Goal: Transaction & Acquisition: Obtain resource

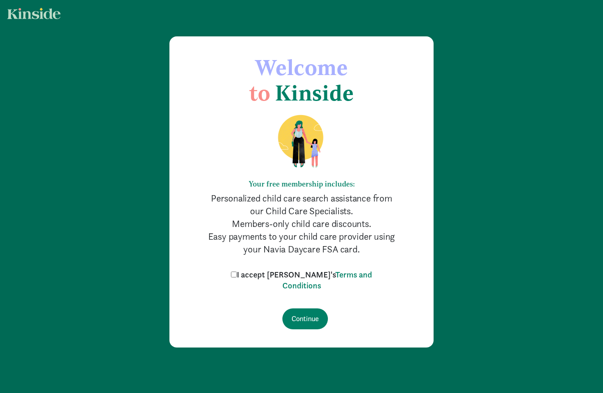
click at [282, 277] on label "I accept [PERSON_NAME]'s Terms and Conditions" at bounding box center [301, 280] width 146 height 22
click at [237, 277] on input "I accept [PERSON_NAME]'s Terms and Conditions" at bounding box center [234, 275] width 6 height 6
checkbox input "true"
click at [305, 326] on input "Continue" at bounding box center [305, 319] width 46 height 21
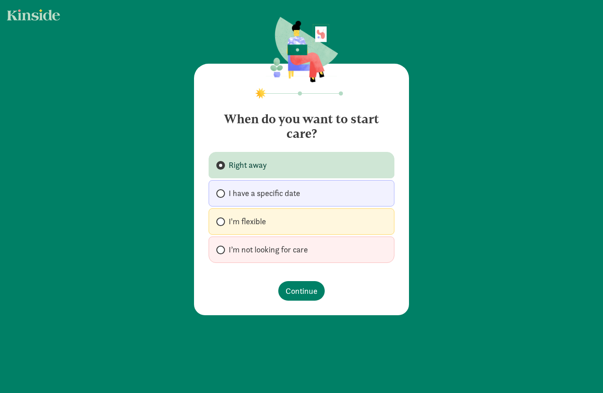
click at [245, 223] on span "I'm flexible" at bounding box center [246, 221] width 37 height 11
click at [222, 223] on input "I'm flexible" at bounding box center [219, 222] width 6 height 6
radio input "true"
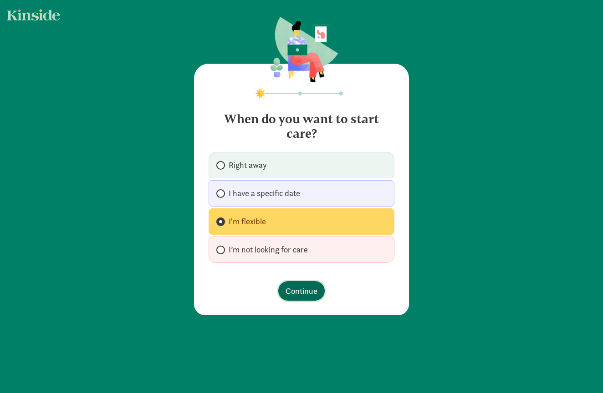
click at [294, 285] on span "Continue" at bounding box center [301, 291] width 32 height 12
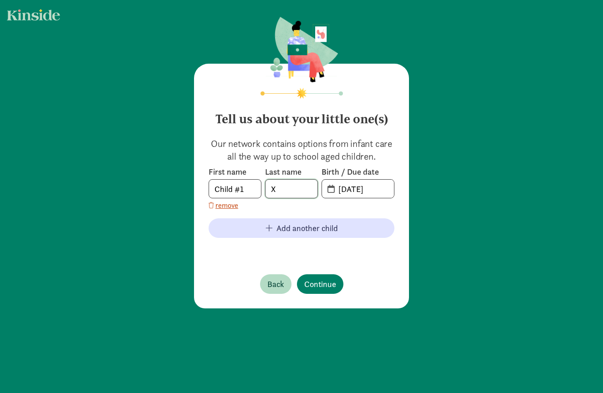
click at [286, 191] on input "X" at bounding box center [291, 189] width 52 height 18
type input "Qian"
click at [347, 188] on input "08-20-2025" at bounding box center [363, 189] width 61 height 18
click at [248, 190] on input "Child #1" at bounding box center [235, 189] width 52 height 18
click at [345, 188] on input "08-20-2025" at bounding box center [363, 189] width 61 height 18
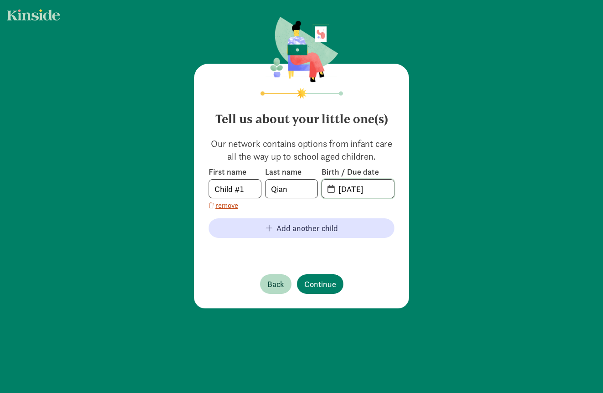
click at [344, 187] on input "08-20-2025" at bounding box center [363, 189] width 61 height 18
drag, startPoint x: 346, startPoint y: 187, endPoint x: 332, endPoint y: 188, distance: 14.6
click at [332, 188] on span "08-20-2025" at bounding box center [358, 189] width 72 height 18
drag, startPoint x: 357, startPoint y: 190, endPoint x: 349, endPoint y: 190, distance: 8.6
click at [349, 190] on input "12-20-2025" at bounding box center [363, 189] width 61 height 18
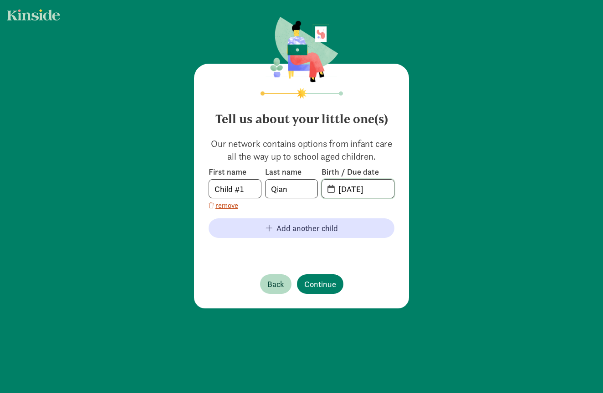
click at [380, 190] on input "12-11-2025" at bounding box center [363, 189] width 61 height 18
type input "12-11-2021"
click at [314, 287] on span "Continue" at bounding box center [320, 284] width 32 height 12
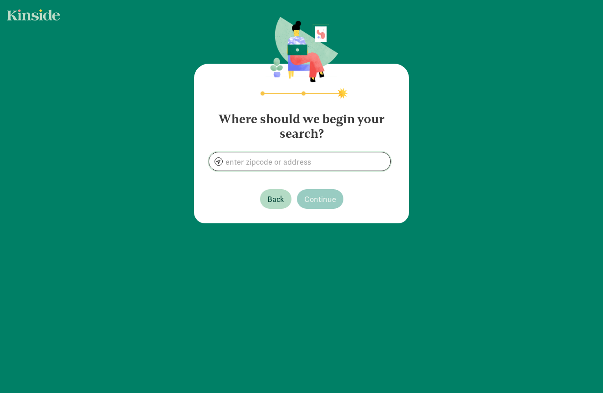
click at [274, 164] on input at bounding box center [299, 161] width 181 height 18
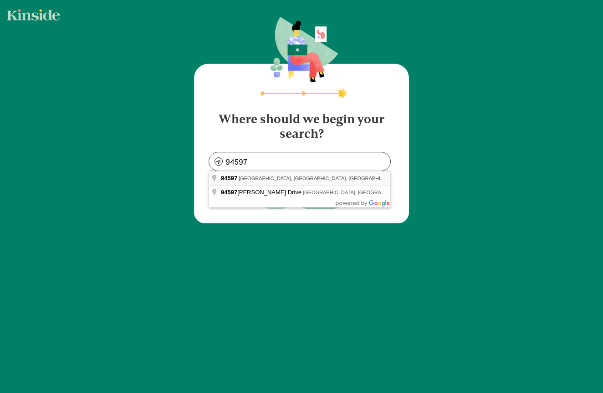
type input "Walnut Creek, CA 94597, USA"
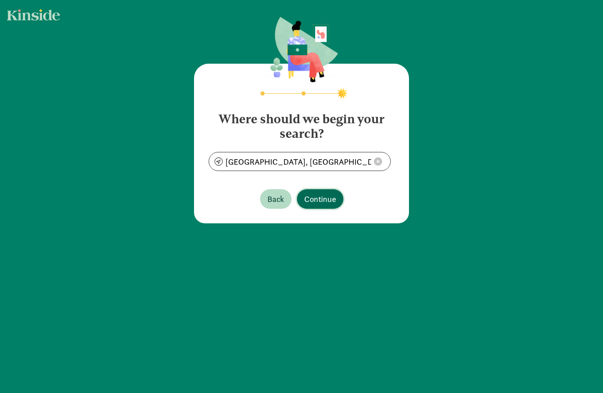
click at [325, 203] on span "Continue" at bounding box center [320, 199] width 32 height 12
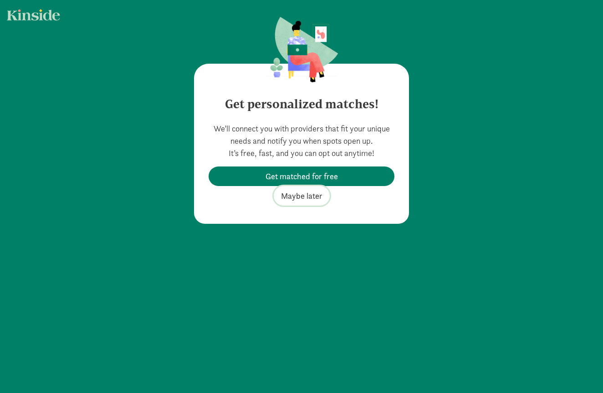
click at [297, 192] on span "Maybe later" at bounding box center [301, 196] width 41 height 12
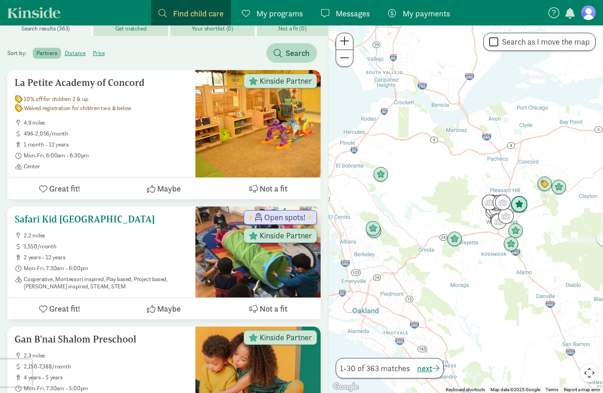
scroll to position [137, 0]
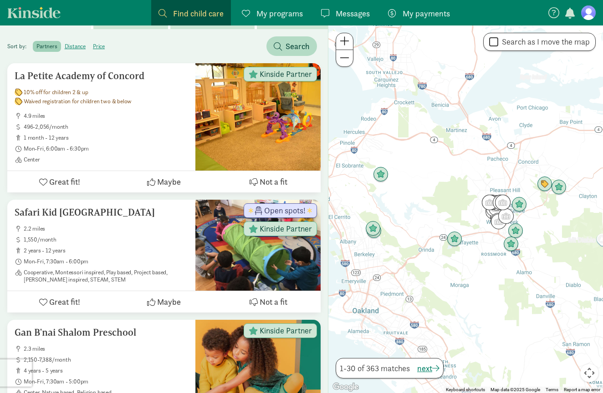
click at [592, 375] on button "Map camera controls" at bounding box center [589, 373] width 18 height 18
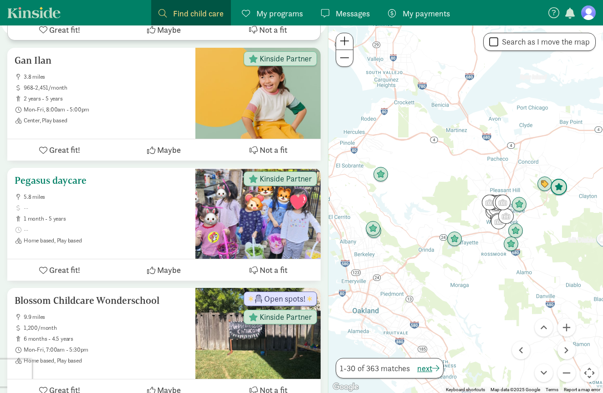
scroll to position [656, 0]
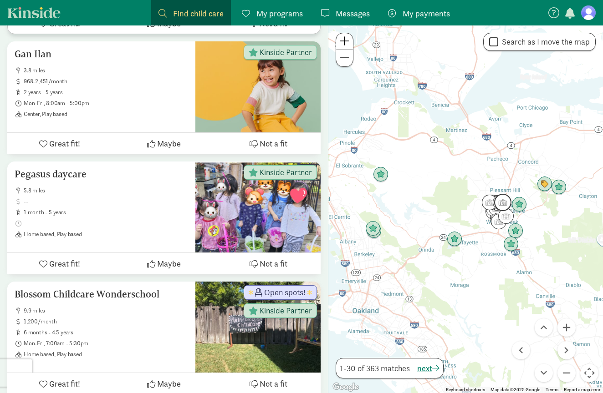
click at [504, 206] on img "Click to see details" at bounding box center [502, 202] width 17 height 17
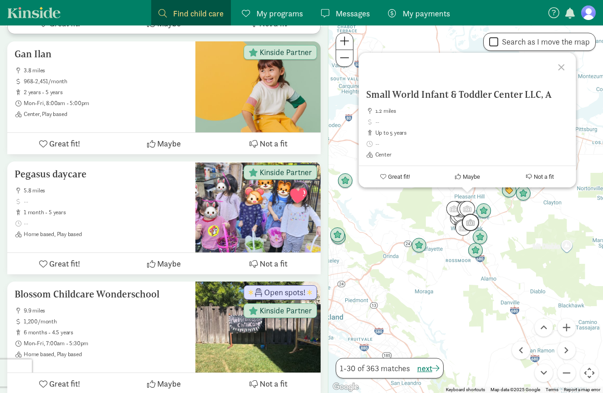
click at [469, 228] on img "Click to see details" at bounding box center [469, 222] width 17 height 17
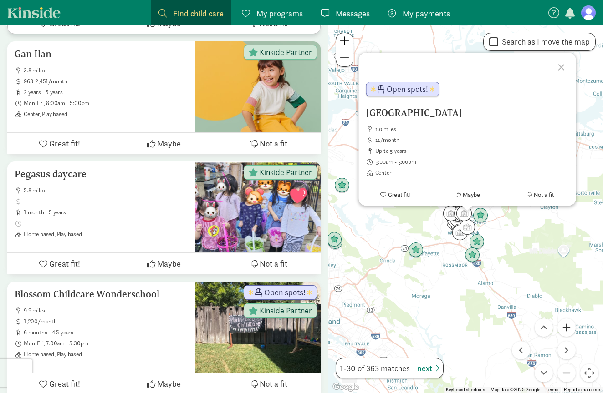
click at [563, 329] on button "Zoom in" at bounding box center [566, 328] width 18 height 18
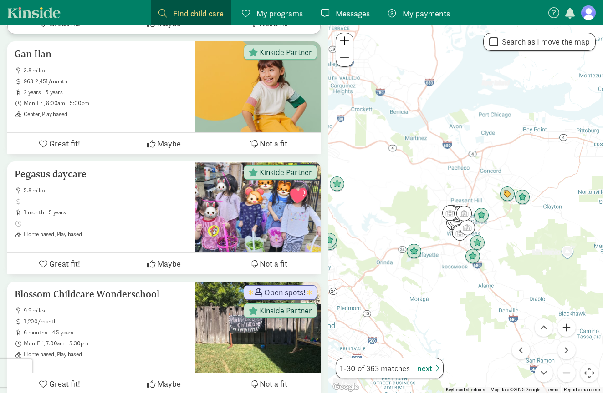
click at [563, 329] on button "Zoom in" at bounding box center [566, 328] width 18 height 18
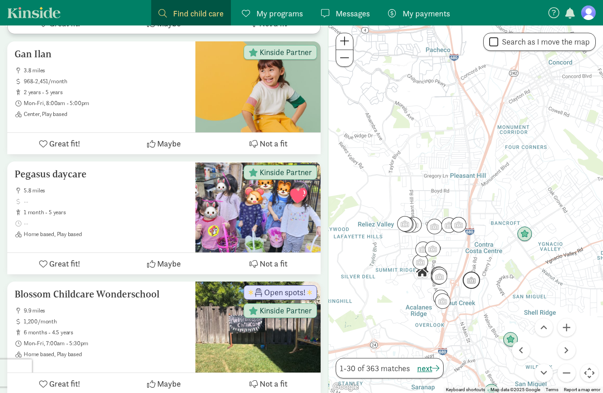
click at [472, 285] on img "Click to see details" at bounding box center [470, 280] width 17 height 17
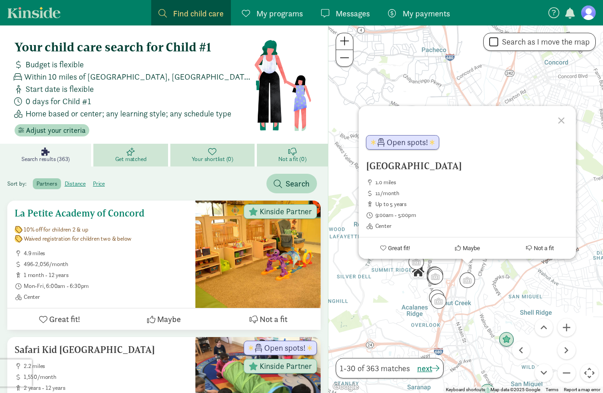
scroll to position [34, 0]
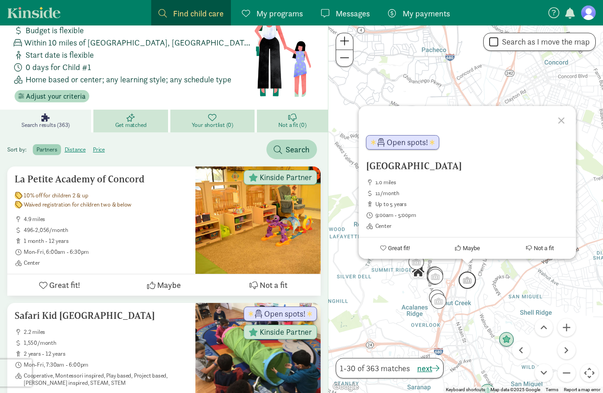
click at [466, 287] on img "Click to see details" at bounding box center [466, 280] width 17 height 17
click at [507, 342] on img "Click to see details" at bounding box center [505, 339] width 17 height 17
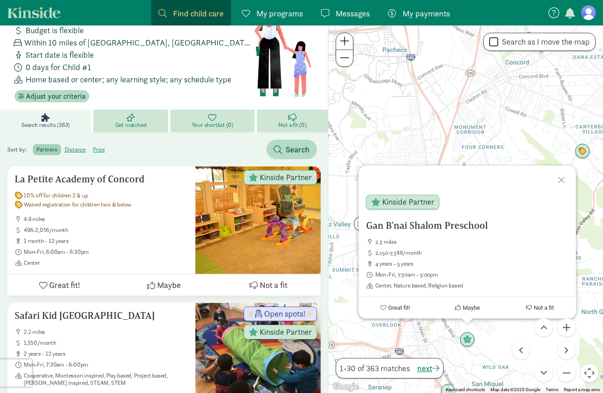
click at [430, 343] on div "To navigate, press the arrow keys. Gan B'nai Shalom Preschool 2.3 miles 2,150-7…" at bounding box center [465, 209] width 274 height 368
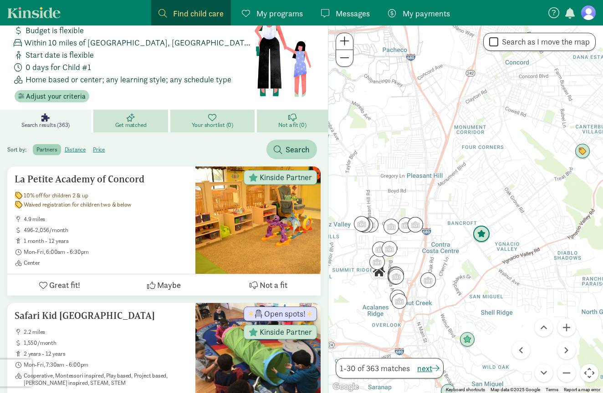
click at [481, 238] on img "Click to see details" at bounding box center [480, 234] width 17 height 17
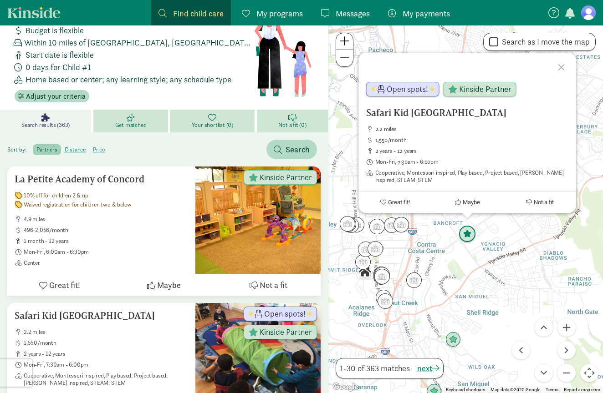
click at [469, 238] on img "Click to see details" at bounding box center [466, 234] width 17 height 17
click at [466, 234] on img "Click to see details" at bounding box center [466, 234] width 17 height 17
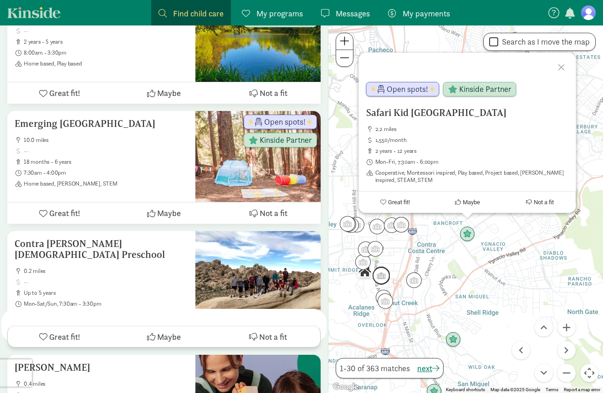
scroll to position [803, 0]
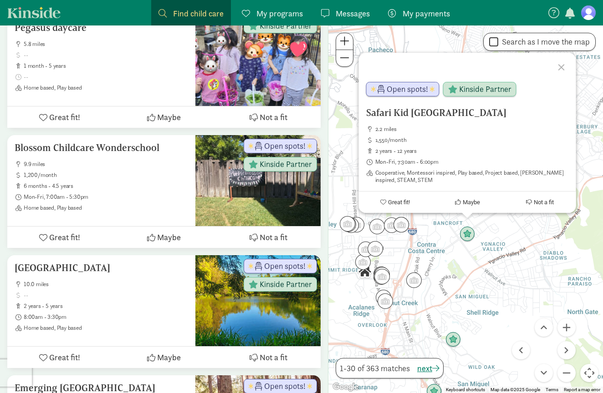
click at [423, 11] on span "My payments" at bounding box center [425, 13] width 47 height 12
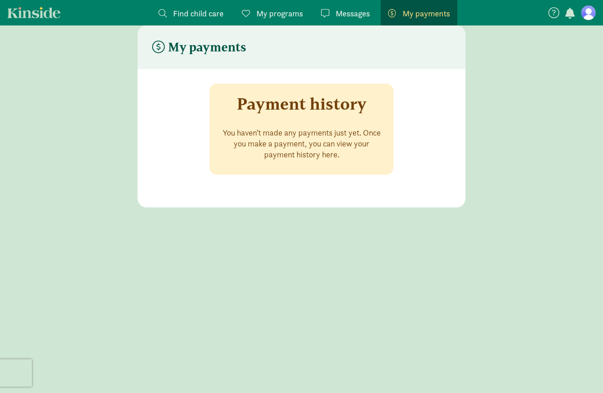
click at [356, 13] on span "Messages" at bounding box center [352, 13] width 34 height 12
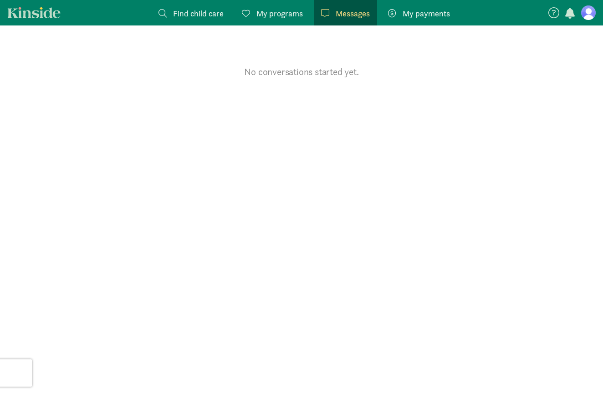
click at [293, 12] on span "My programs" at bounding box center [279, 13] width 46 height 12
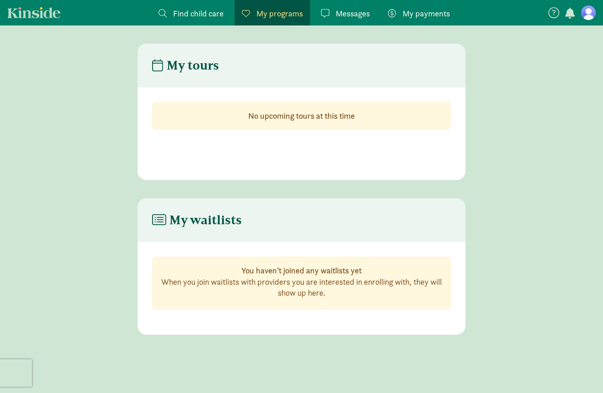
click at [209, 19] on span "Find child care" at bounding box center [198, 13] width 51 height 12
